Goal: Transaction & Acquisition: Purchase product/service

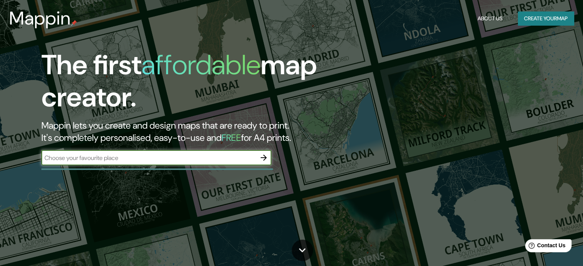
click at [91, 160] on input "text" at bounding box center [148, 158] width 214 height 9
type input "[GEOGRAPHIC_DATA]"
click at [260, 160] on icon "button" at bounding box center [263, 157] width 9 height 9
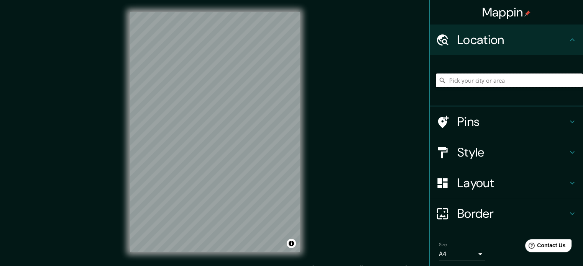
click at [450, 82] on input "Pick your city or area" at bounding box center [508, 81] width 147 height 14
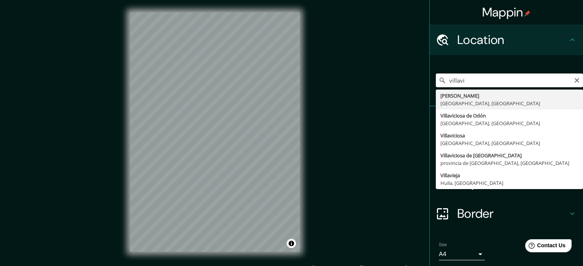
type input "[PERSON_NAME], [GEOGRAPHIC_DATA], [GEOGRAPHIC_DATA]"
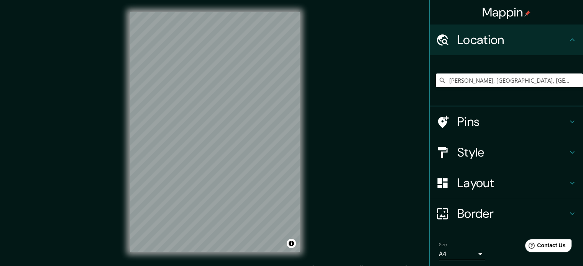
click at [484, 150] on h4 "Style" at bounding box center [512, 152] width 110 height 15
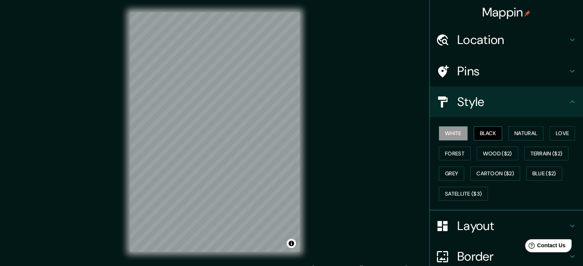
click at [485, 137] on button "Black" at bounding box center [487, 133] width 29 height 14
click at [508, 134] on button "Natural" at bounding box center [525, 133] width 35 height 14
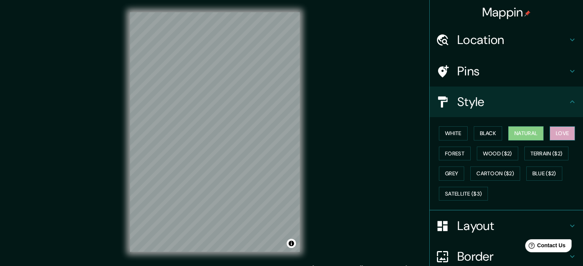
click at [549, 134] on button "Love" at bounding box center [561, 133] width 25 height 14
click at [440, 155] on button "Forest" at bounding box center [455, 154] width 32 height 14
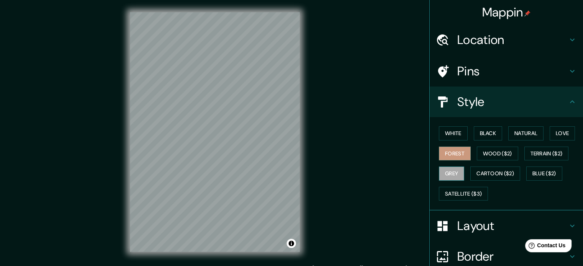
click at [446, 173] on button "Grey" at bounding box center [451, 174] width 25 height 14
click at [482, 169] on button "Cartoon ($2)" at bounding box center [495, 174] width 50 height 14
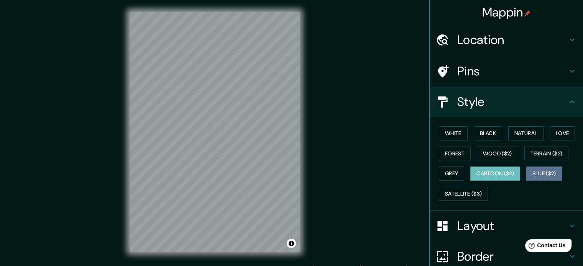
click at [541, 171] on button "Blue ($2)" at bounding box center [544, 174] width 36 height 14
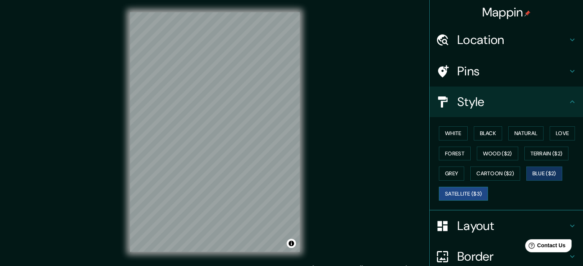
click at [463, 191] on button "Satellite ($3)" at bounding box center [463, 194] width 49 height 14
click at [495, 156] on button "Wood ($2)" at bounding box center [496, 154] width 41 height 14
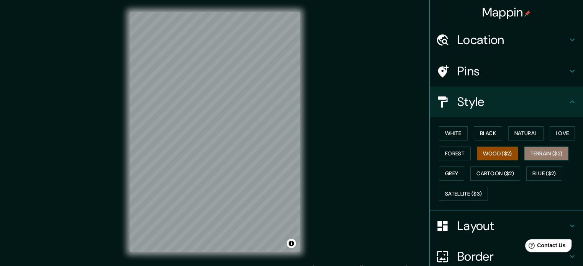
click at [530, 152] on button "Terrain ($2)" at bounding box center [546, 154] width 44 height 14
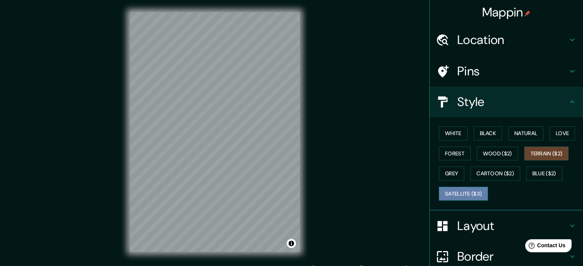
click at [473, 191] on button "Satellite ($3)" at bounding box center [463, 194] width 49 height 14
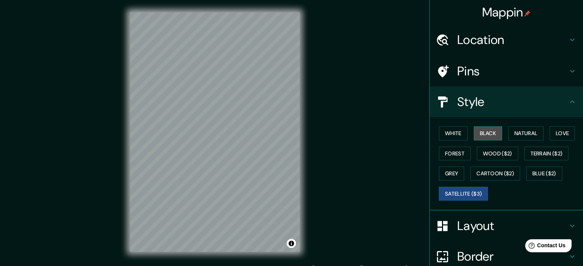
click at [481, 128] on button "Black" at bounding box center [487, 133] width 29 height 14
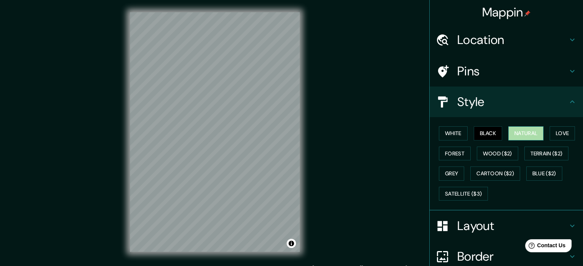
click at [508, 129] on button "Natural" at bounding box center [525, 133] width 35 height 14
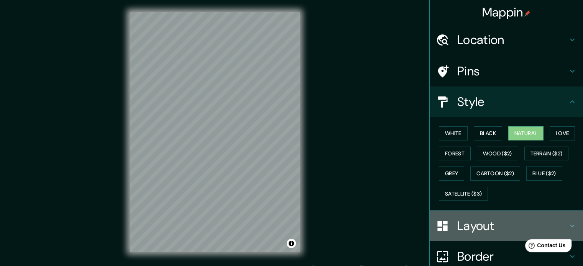
click at [458, 226] on h4 "Layout" at bounding box center [512, 225] width 110 height 15
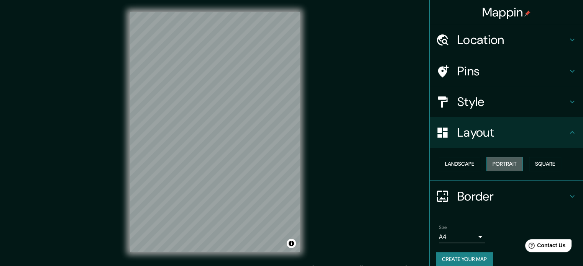
click at [500, 164] on button "Portrait" at bounding box center [504, 164] width 36 height 14
click at [537, 164] on button "Square" at bounding box center [545, 164] width 32 height 14
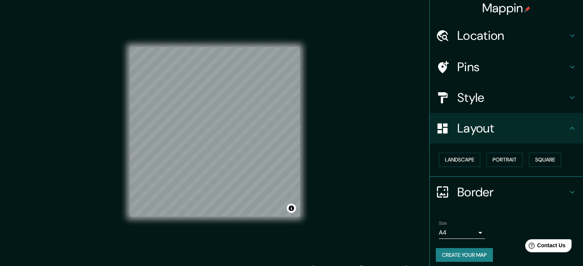
scroll to position [8, 0]
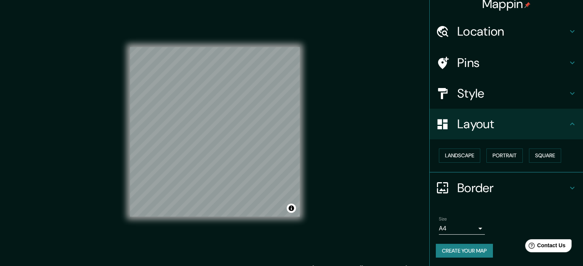
click at [486, 193] on h4 "Border" at bounding box center [512, 187] width 110 height 15
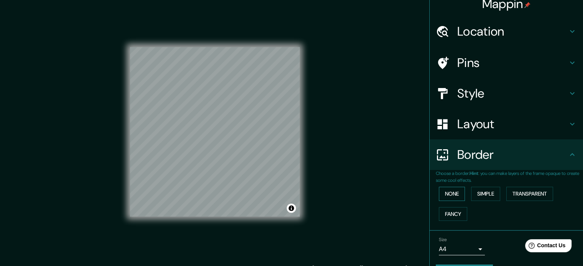
click at [454, 193] on button "None" at bounding box center [452, 194] width 26 height 14
click at [488, 193] on button "Simple" at bounding box center [485, 194] width 29 height 14
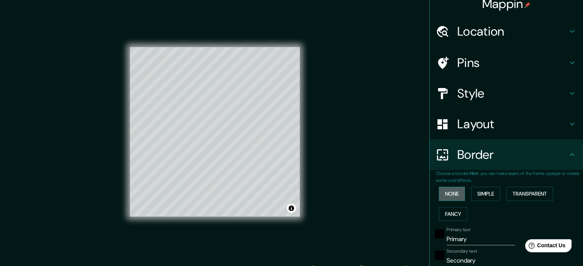
click at [443, 195] on button "None" at bounding box center [452, 194] width 26 height 14
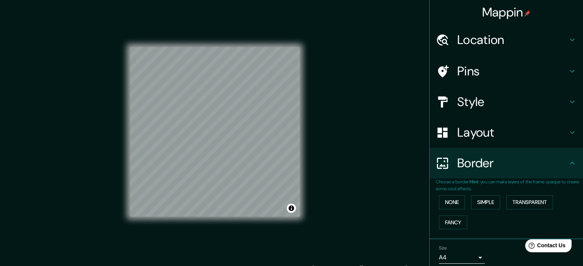
scroll to position [0, 0]
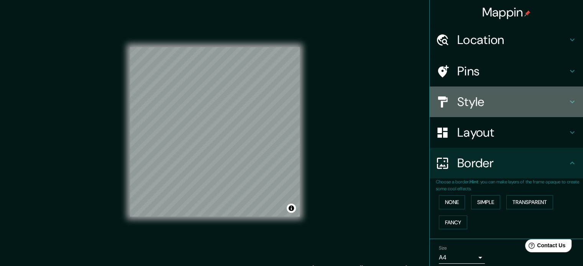
click at [473, 104] on h4 "Style" at bounding box center [512, 101] width 110 height 15
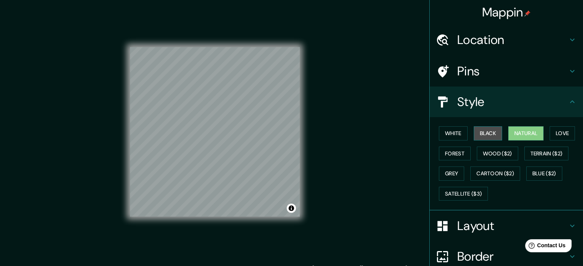
click at [480, 133] on button "Black" at bounding box center [487, 133] width 29 height 14
click at [525, 128] on button "Natural" at bounding box center [525, 133] width 35 height 14
click at [559, 133] on button "Love" at bounding box center [561, 133] width 25 height 14
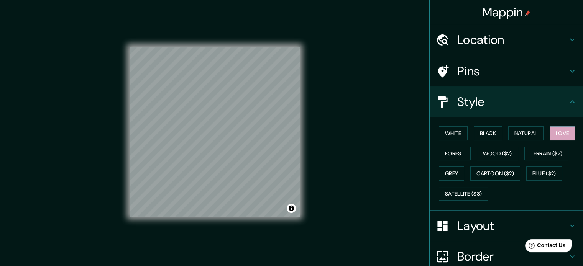
click at [518, 126] on div "White Black Natural Love Forest Wood ($2) Terrain ($2) Grey Cartoon ($2) Blue (…" at bounding box center [508, 163] width 147 height 80
click at [518, 129] on button "Natural" at bounding box center [525, 133] width 35 height 14
click at [549, 130] on button "Love" at bounding box center [561, 133] width 25 height 14
click at [462, 157] on button "Forest" at bounding box center [455, 154] width 32 height 14
click at [459, 133] on button "White" at bounding box center [453, 133] width 29 height 14
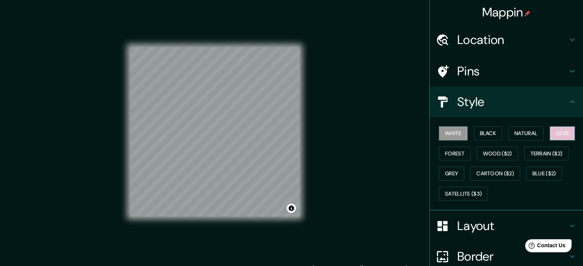
click at [563, 134] on button "Love" at bounding box center [561, 133] width 25 height 14
click at [521, 140] on div "White Black Natural Love Forest Wood ($2) Terrain ($2) Grey Cartoon ($2) Blue (…" at bounding box center [508, 163] width 147 height 80
click at [521, 139] on button "Natural" at bounding box center [525, 133] width 35 height 14
click at [453, 137] on button "White" at bounding box center [453, 133] width 29 height 14
drag, startPoint x: 304, startPoint y: 102, endPoint x: 328, endPoint y: 134, distance: 39.9
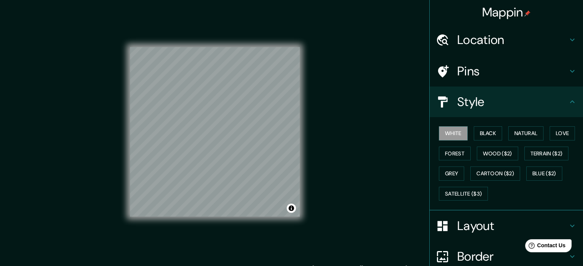
click at [327, 135] on div "Mappin Location [GEOGRAPHIC_DATA], [GEOGRAPHIC_DATA], [GEOGRAPHIC_DATA] Pins St…" at bounding box center [291, 138] width 583 height 277
click at [525, 129] on button "Natural" at bounding box center [525, 133] width 35 height 14
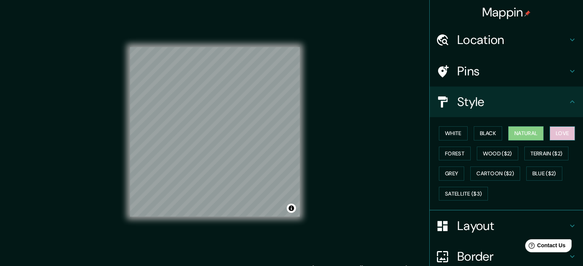
click at [565, 129] on button "Love" at bounding box center [561, 133] width 25 height 14
drag, startPoint x: 524, startPoint y: 131, endPoint x: 499, endPoint y: 134, distance: 25.2
click at [524, 131] on button "Natural" at bounding box center [525, 133] width 35 height 14
